Goal: Task Accomplishment & Management: Manage account settings

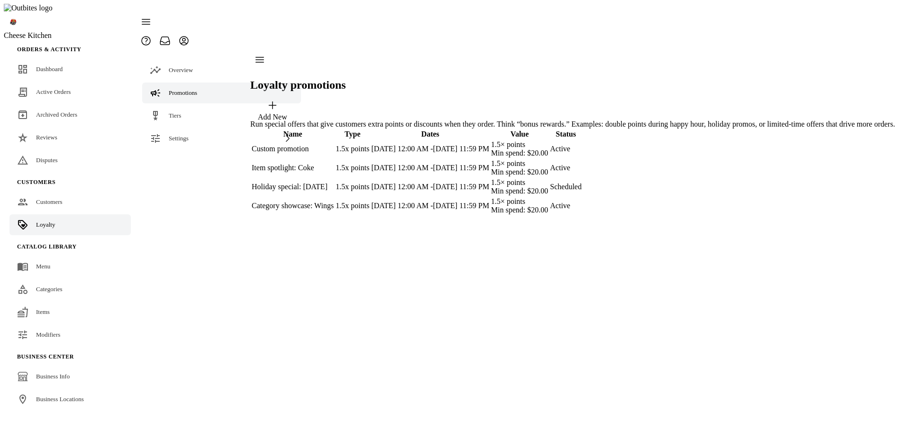
click at [287, 113] on div "Add New" at bounding box center [272, 117] width 29 height 9
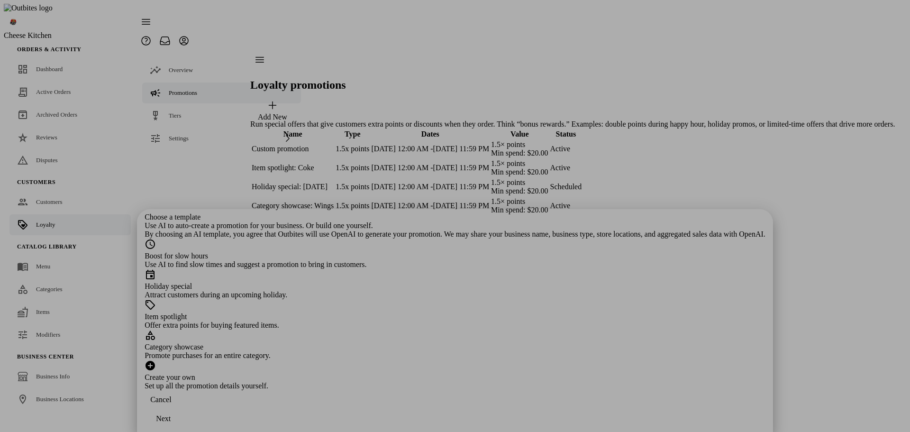
click at [683, 276] on div at bounding box center [455, 216] width 910 height 432
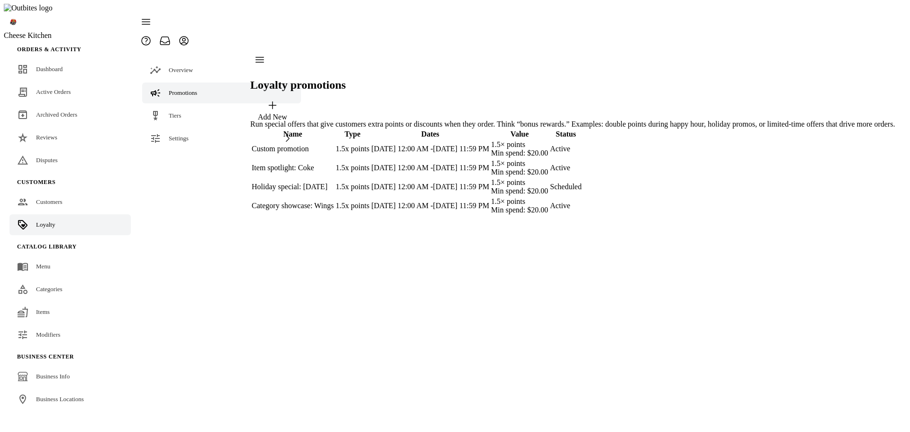
click at [334, 140] on td "Custom promotion" at bounding box center [292, 149] width 83 height 18
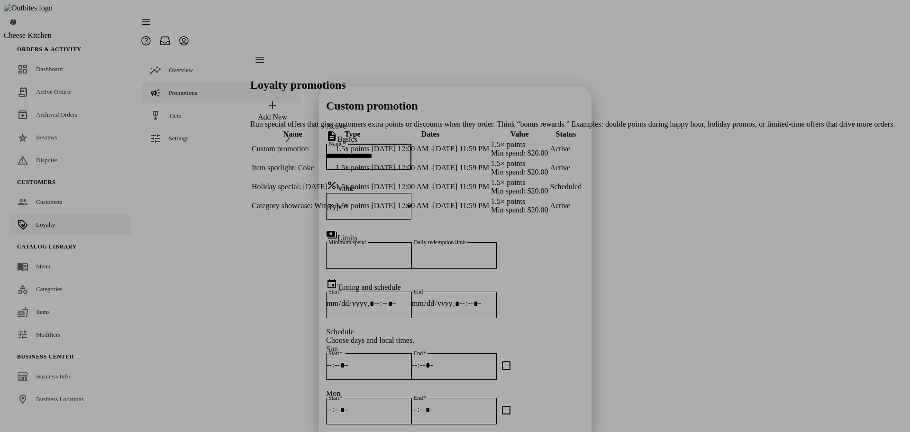
scroll to position [47, 0]
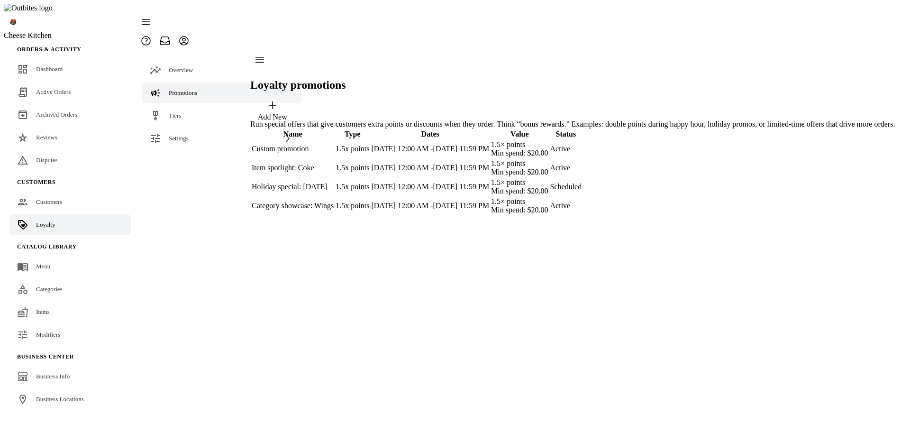
click at [638, 216] on div "Loyalty promotions Add New Run special offers that give customers extra points …" at bounding box center [572, 132] width 645 height 165
click at [201, 105] on link "Tiers" at bounding box center [221, 115] width 159 height 21
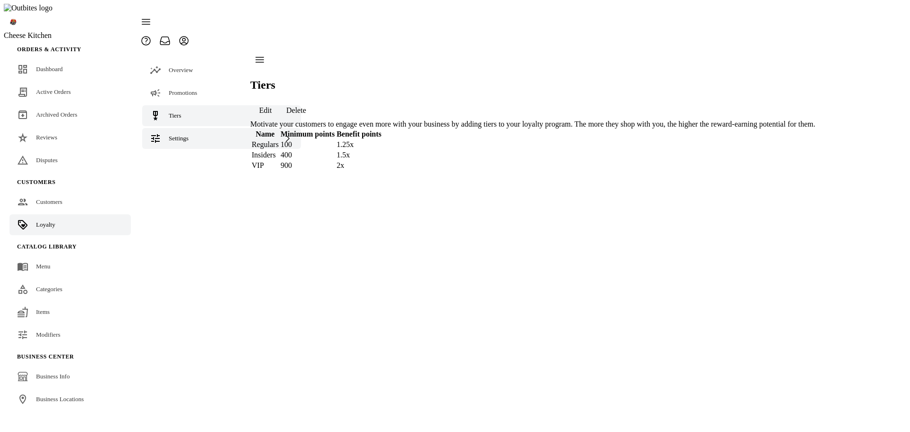
click at [183, 135] on span "Settings" at bounding box center [179, 138] width 20 height 7
click at [177, 152] on link "Terminology" at bounding box center [221, 162] width 159 height 21
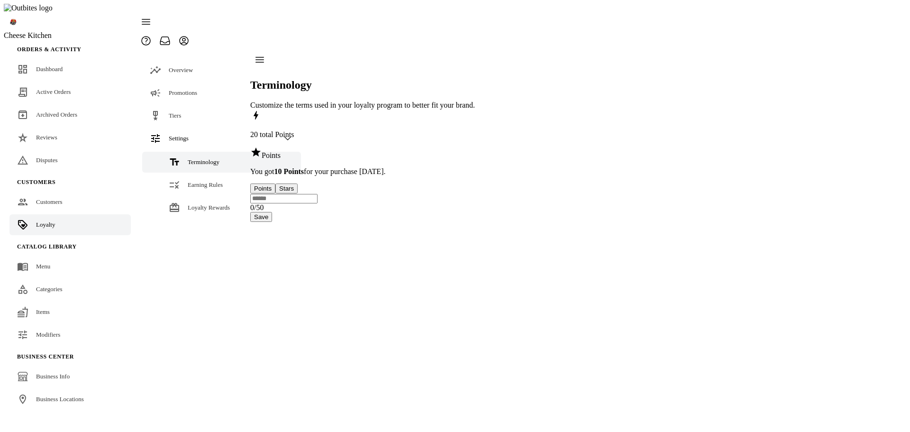
click at [181, 154] on div "Terminology Earning Rules Loyalty Rewards" at bounding box center [222, 186] width 170 height 74
click at [188, 181] on span "Earning Rules" at bounding box center [205, 184] width 35 height 7
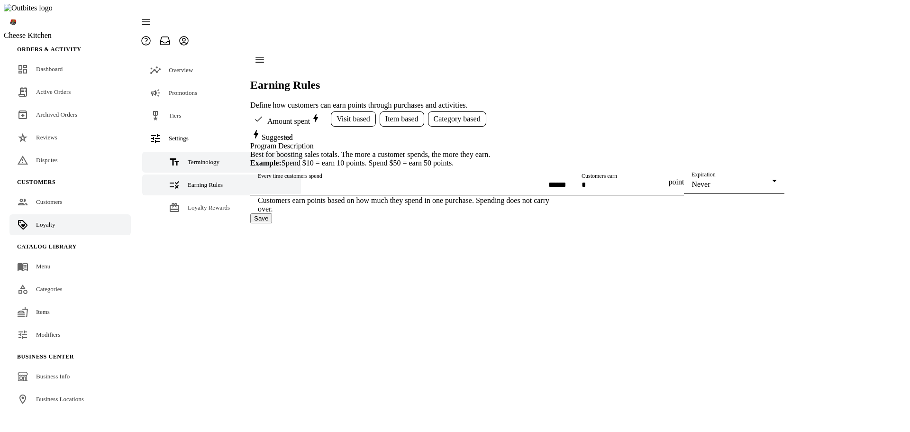
click at [189, 158] on span "Terminology" at bounding box center [204, 161] width 32 height 7
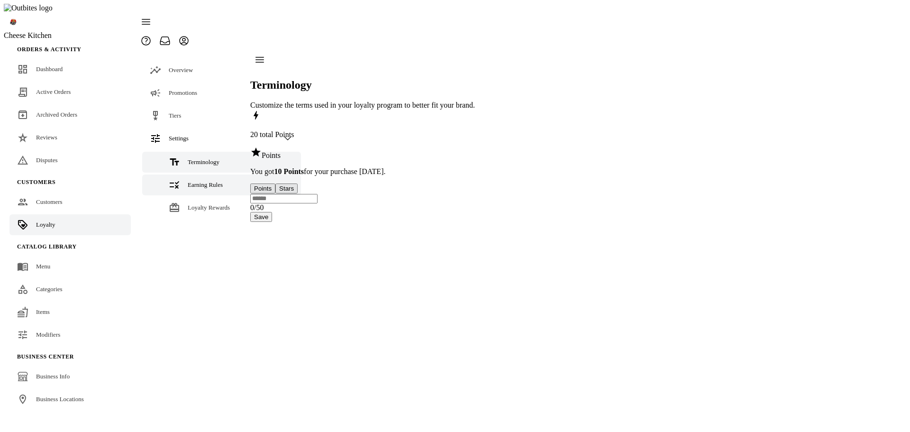
click at [201, 180] on div "Earning Rules" at bounding box center [205, 184] width 35 height 9
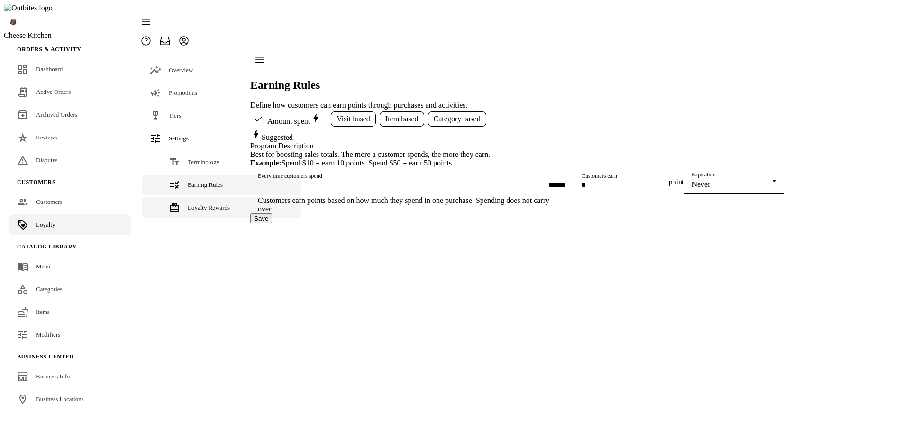
click at [206, 204] on span "Loyalty Rewards" at bounding box center [209, 207] width 42 height 7
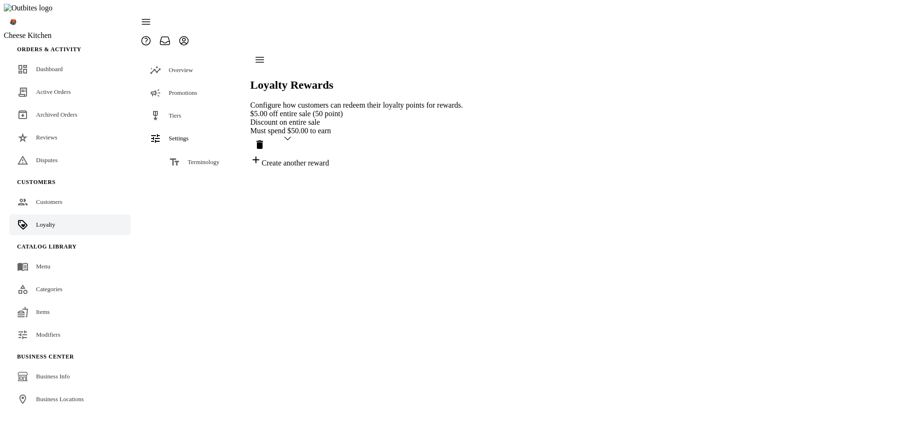
click at [196, 174] on link "Earning Rules" at bounding box center [221, 184] width 159 height 21
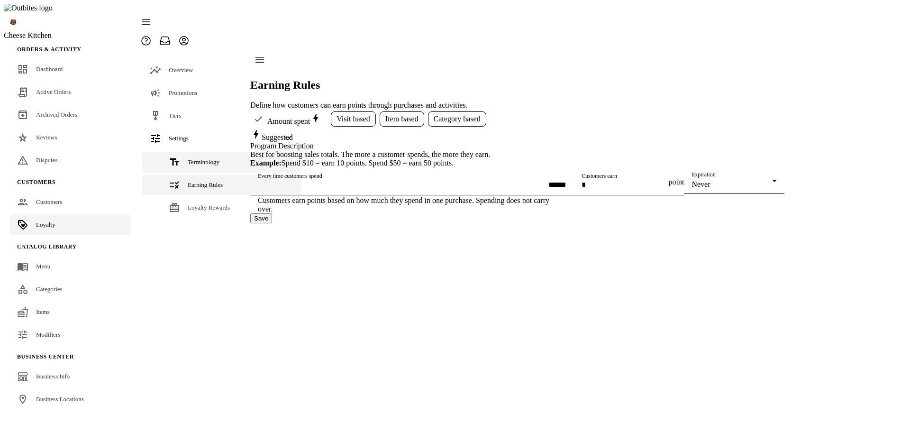
click at [198, 152] on link "Terminology" at bounding box center [221, 162] width 159 height 21
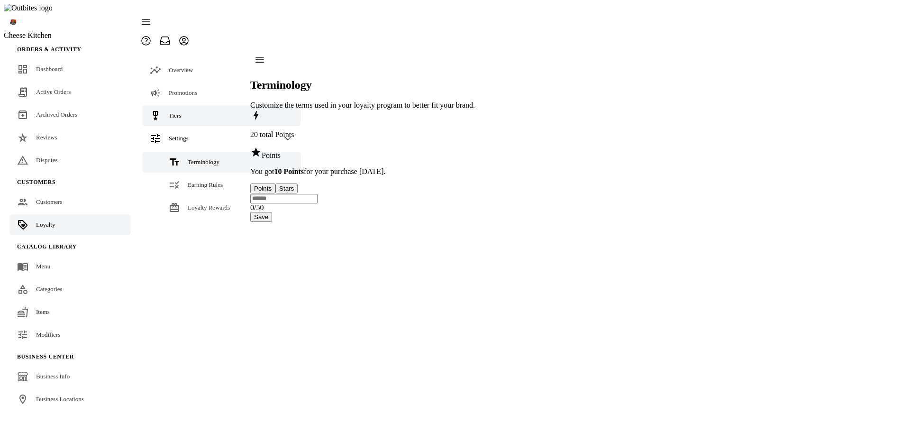
click at [188, 105] on link "Tiers" at bounding box center [221, 115] width 159 height 21
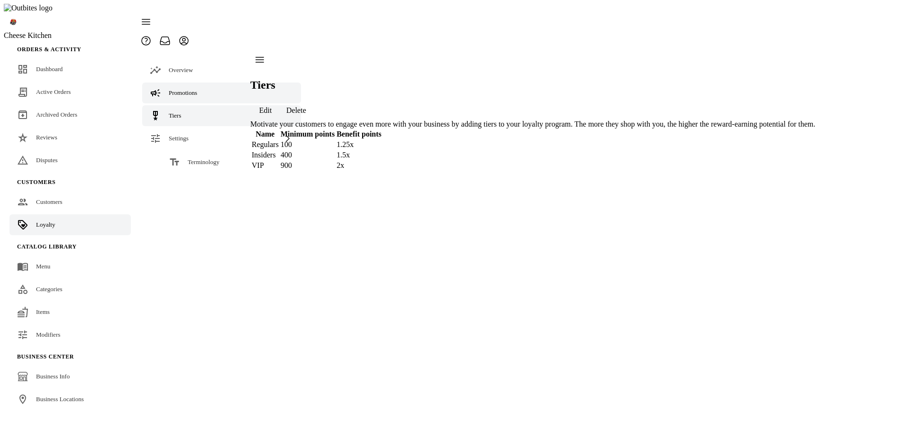
click at [187, 82] on link "Promotions" at bounding box center [221, 92] width 159 height 21
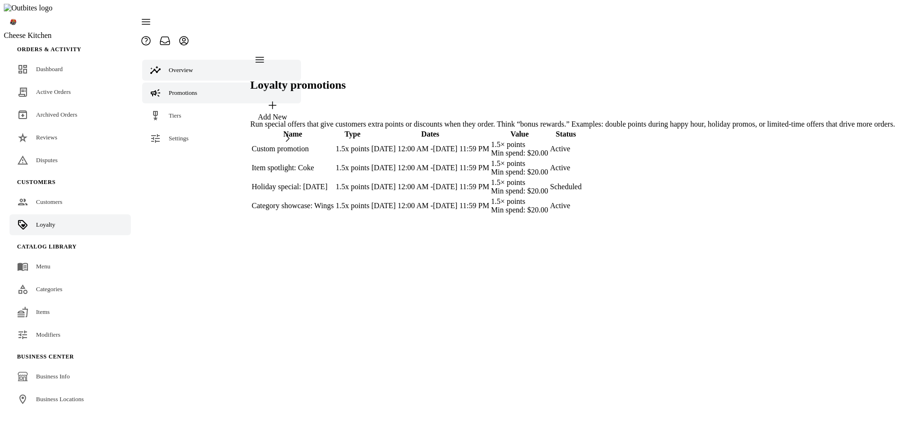
click at [189, 60] on link "Overview" at bounding box center [221, 70] width 159 height 21
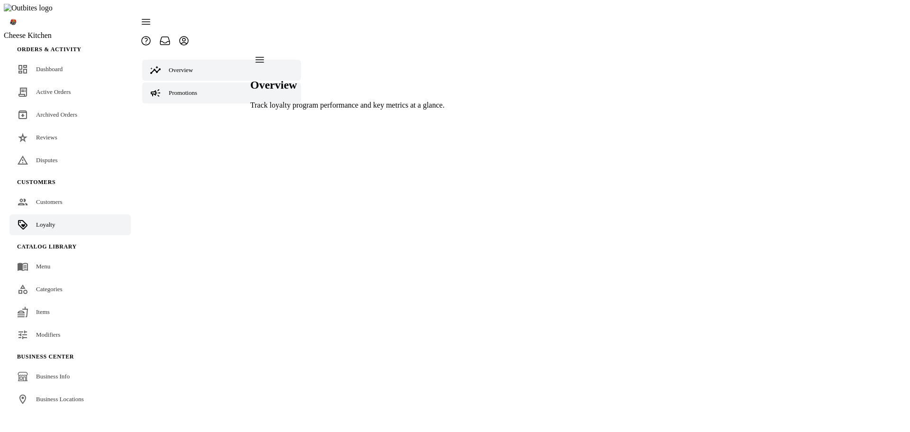
click at [189, 89] on span "Promotions" at bounding box center [183, 92] width 28 height 7
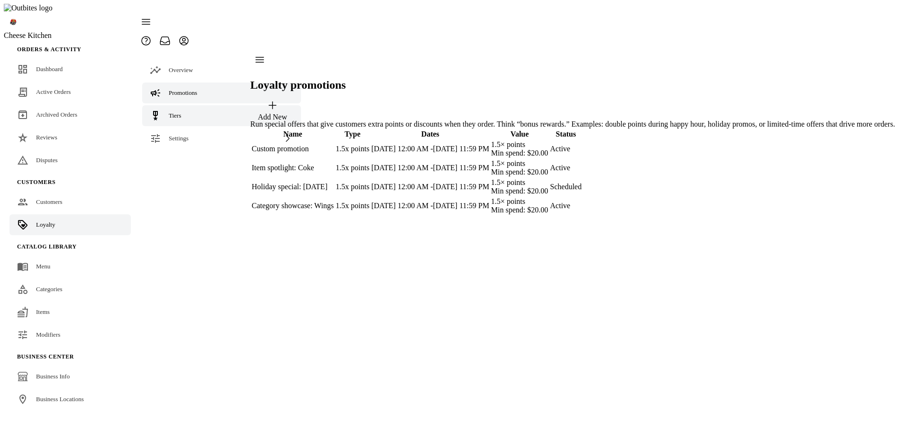
click at [189, 105] on link "Tiers" at bounding box center [221, 115] width 159 height 21
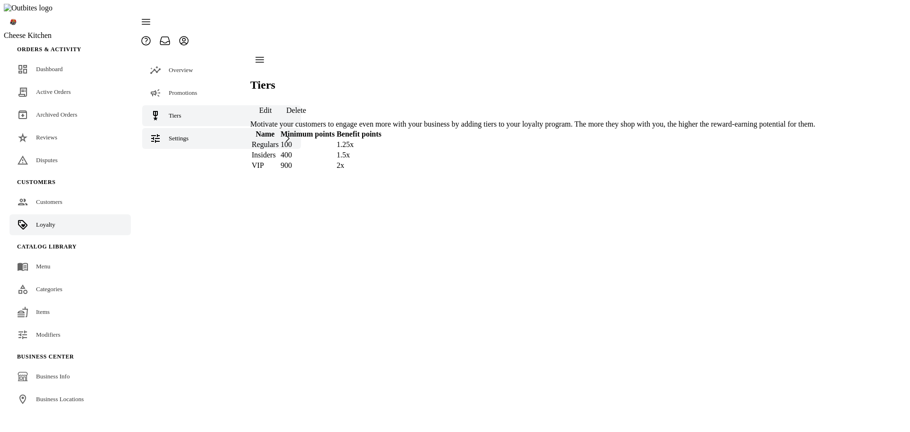
click at [187, 135] on span "Settings" at bounding box center [179, 138] width 20 height 7
click at [190, 158] on span "Terminology" at bounding box center [204, 161] width 32 height 7
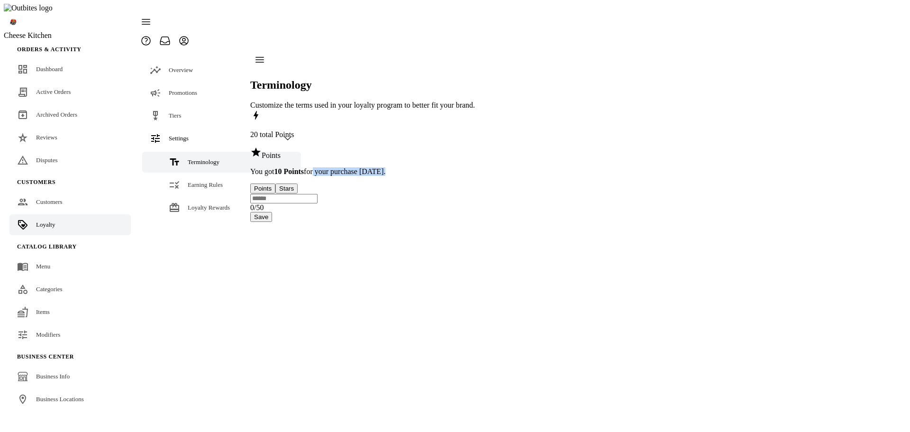
drag, startPoint x: 342, startPoint y: 103, endPoint x: 420, endPoint y: 102, distance: 78.2
click at [420, 167] on p "You got 10 Points for your purchase [DATE]." at bounding box center [362, 171] width 225 height 9
copy p "r your purchase [DATE]."
drag, startPoint x: 755, startPoint y: 238, endPoint x: 694, endPoint y: 235, distance: 60.8
click at [475, 222] on div "20 total Points Points You got 10 Points for your purchase [DATE]. Points Stars…" at bounding box center [362, 166] width 225 height 112
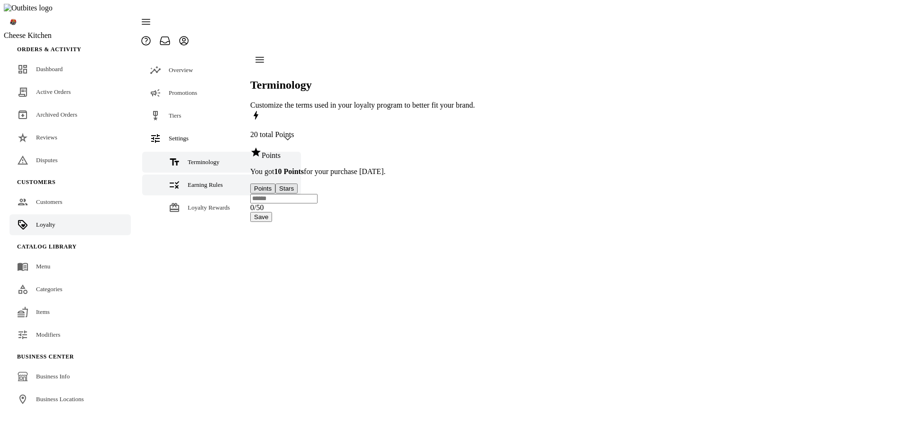
click at [204, 181] on span "Earning Rules" at bounding box center [205, 184] width 35 height 7
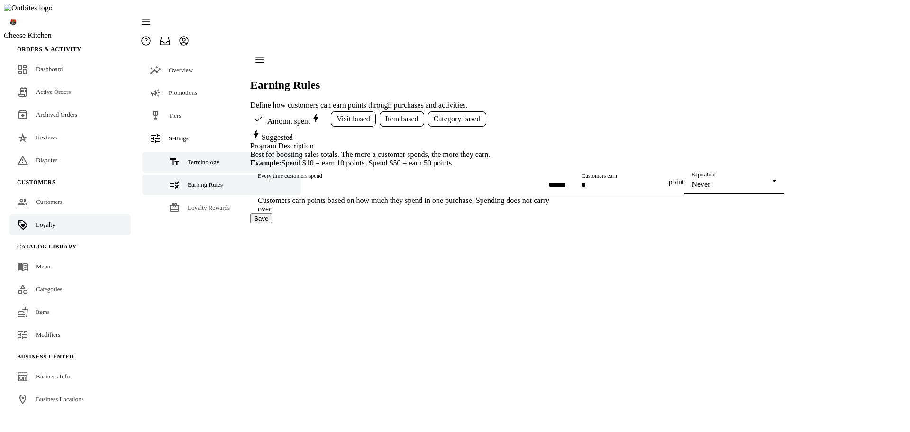
click at [198, 158] on span "Terminology" at bounding box center [204, 161] width 32 height 7
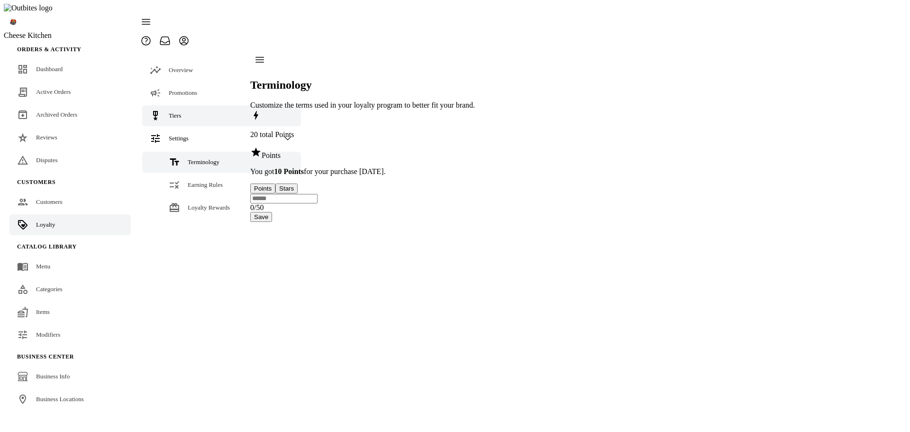
click at [174, 112] on span "Tiers" at bounding box center [175, 115] width 12 height 7
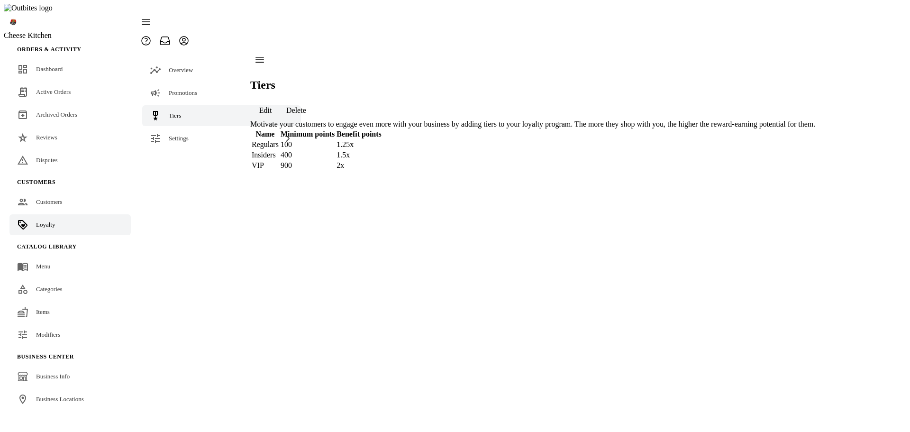
click at [279, 150] on td "Insiders" at bounding box center [265, 154] width 28 height 9
click at [189, 89] on span "Promotions" at bounding box center [183, 92] width 28 height 7
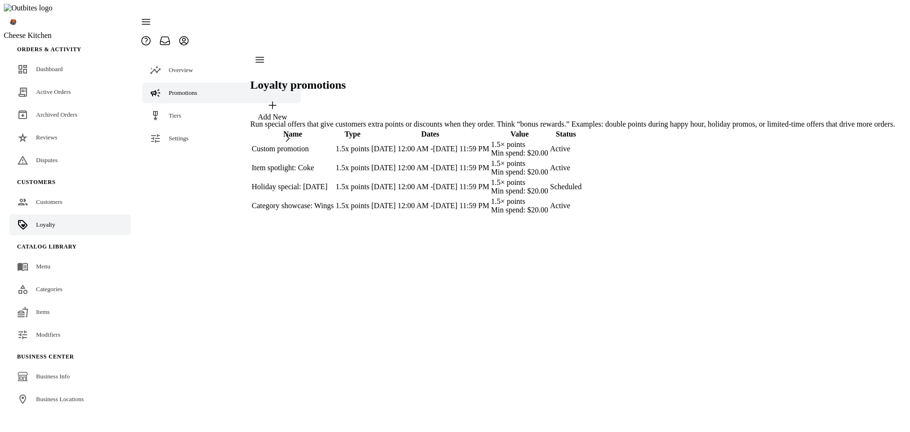
click at [334, 164] on div "Item spotlight: Coke" at bounding box center [293, 168] width 82 height 9
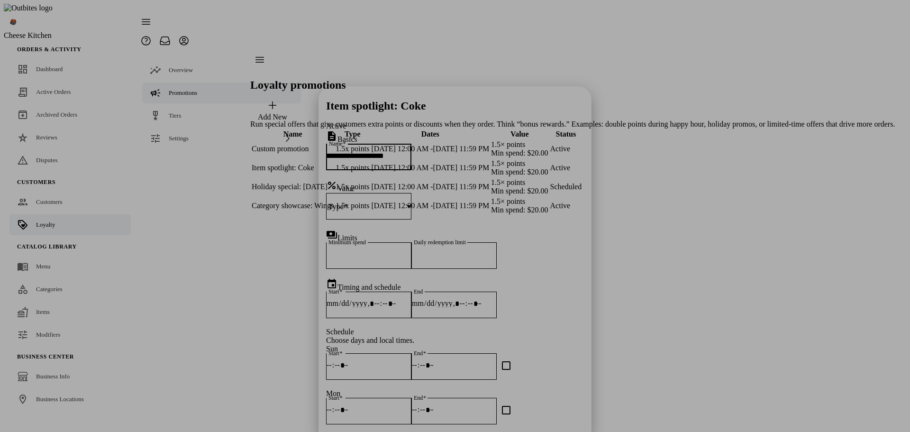
scroll to position [284, 0]
